Goal: Browse casually

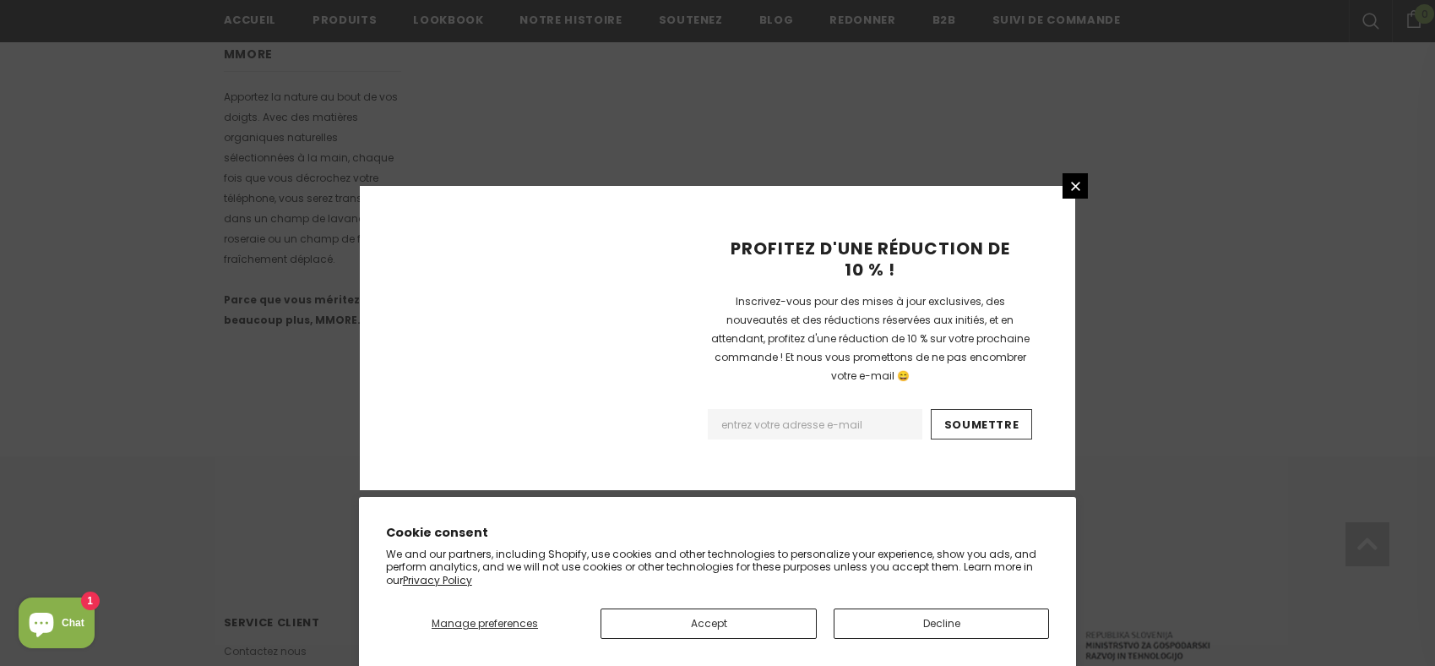
scroll to position [1107, 0]
